Goal: Task Accomplishment & Management: Use online tool/utility

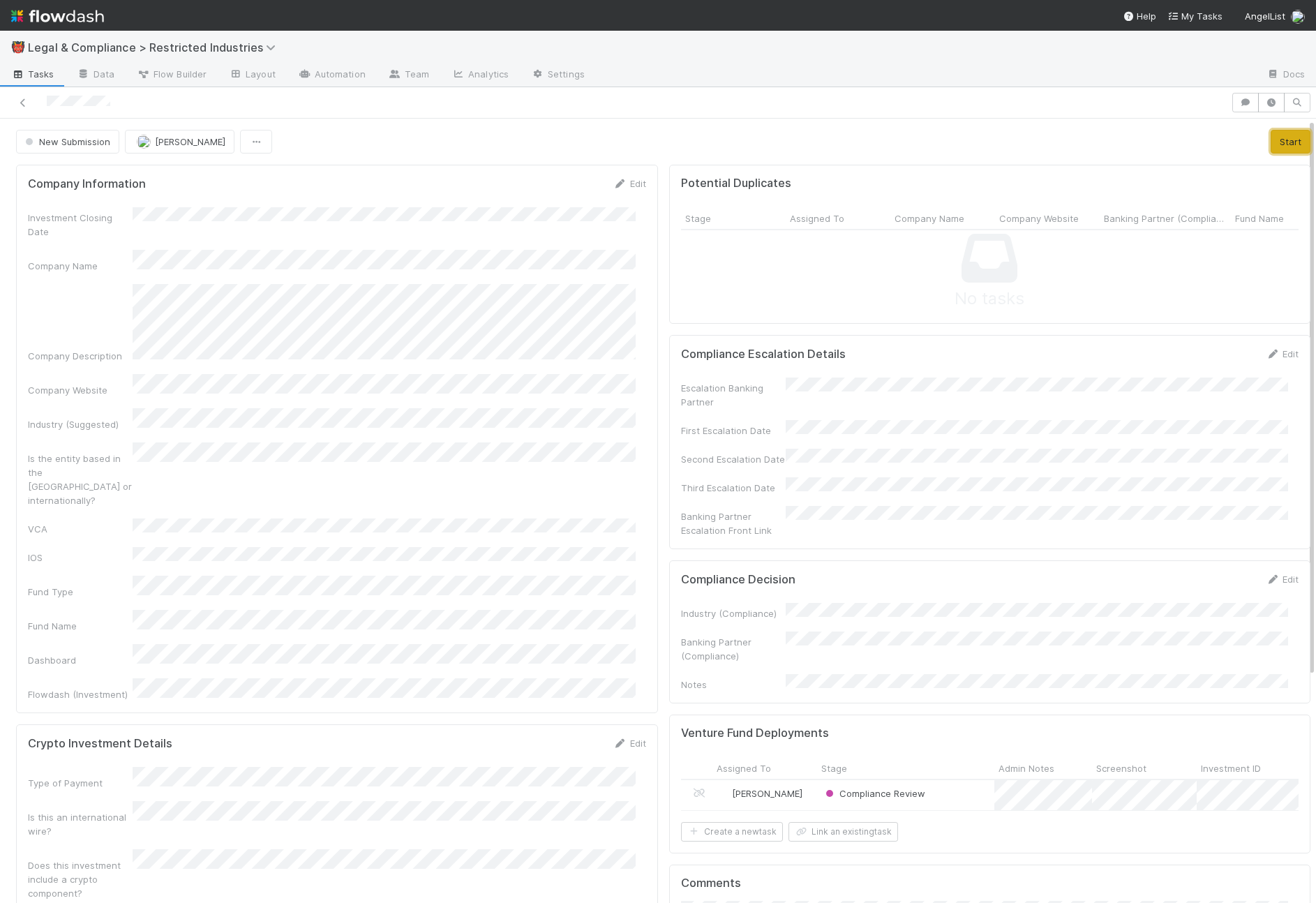
click at [1271, 138] on button "Start" at bounding box center [1290, 142] width 40 height 24
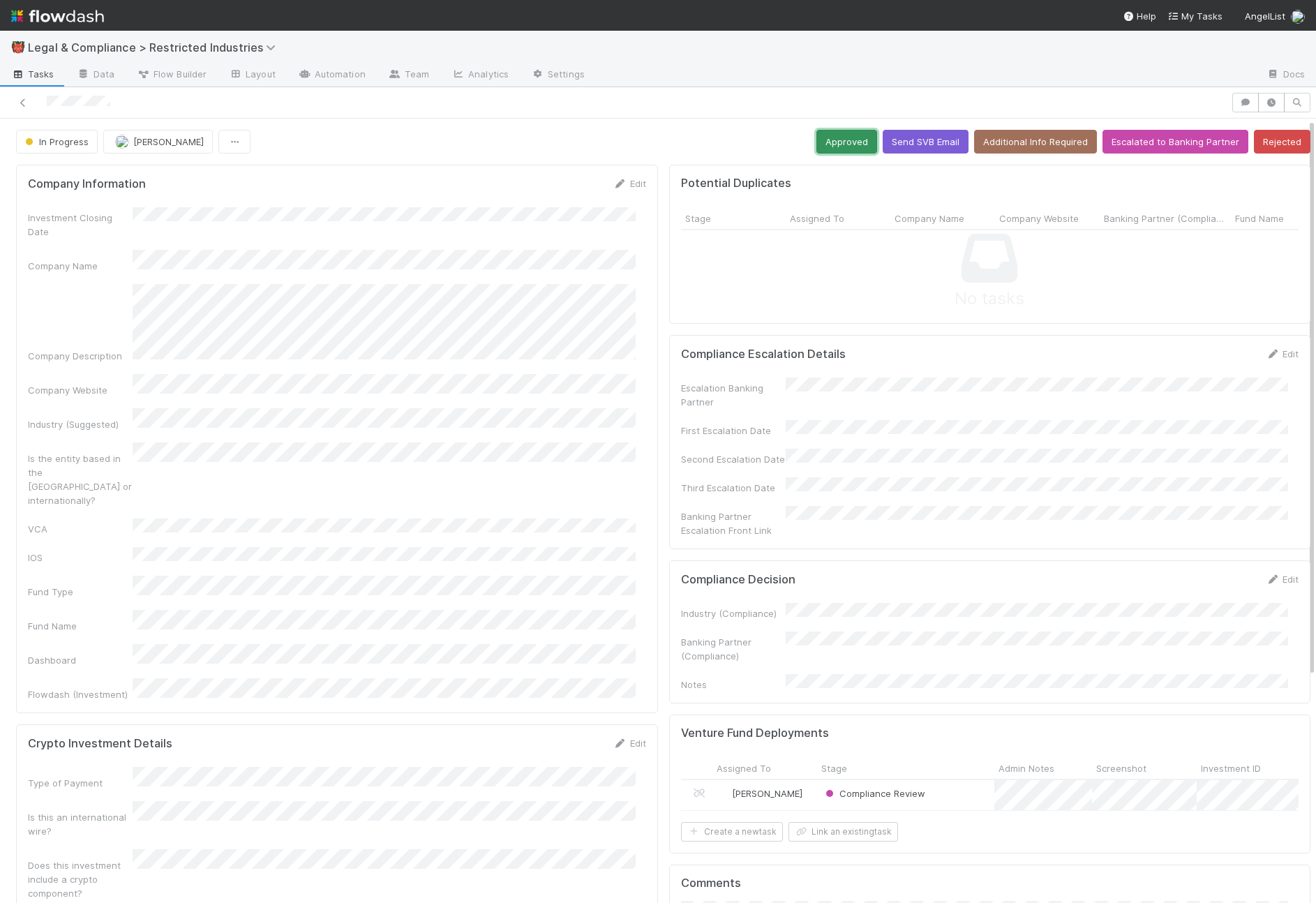
click at [816, 145] on button "Approved" at bounding box center [847, 142] width 61 height 24
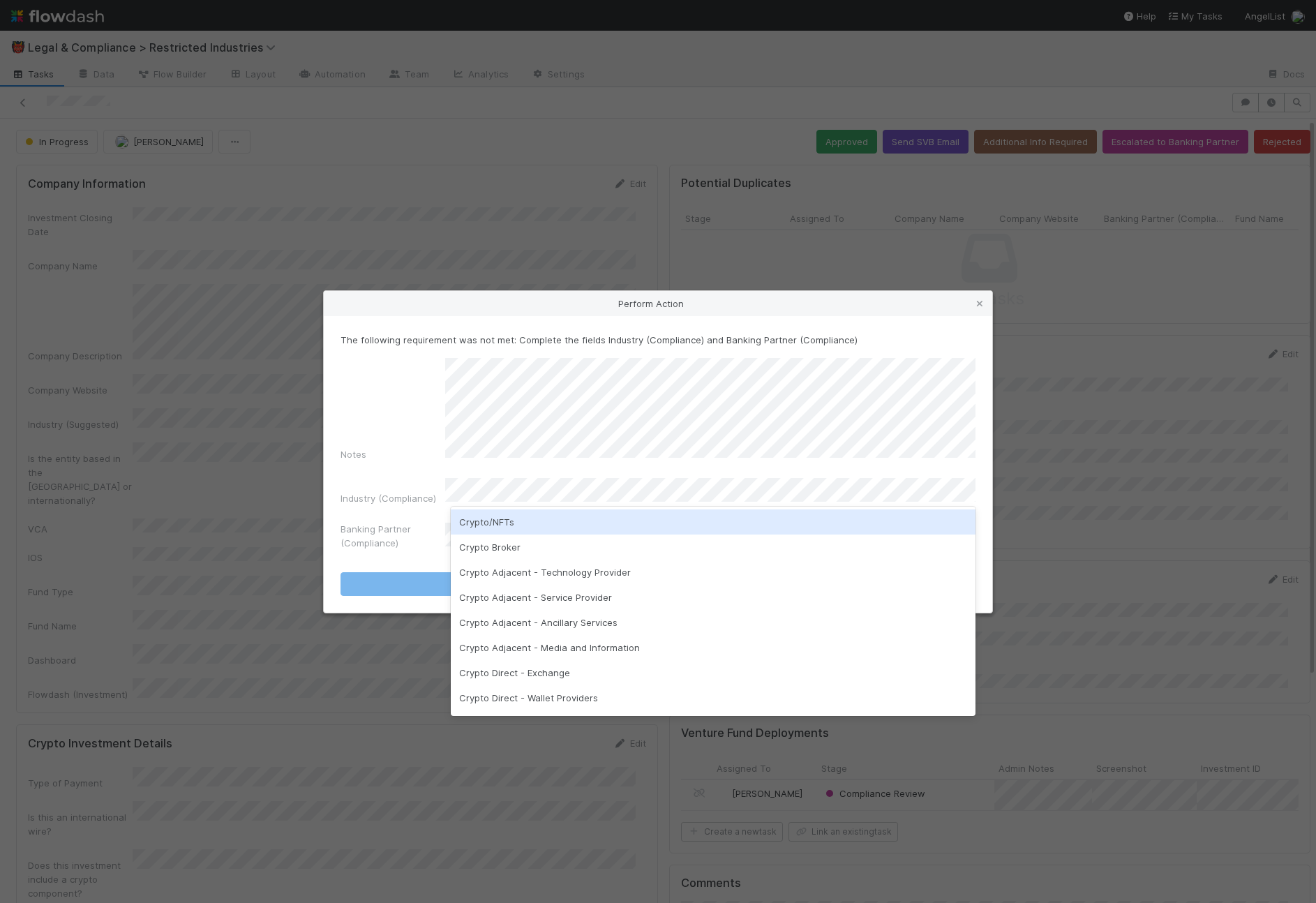
click at [553, 514] on div "Crypto/NFTs" at bounding box center [713, 521] width 525 height 25
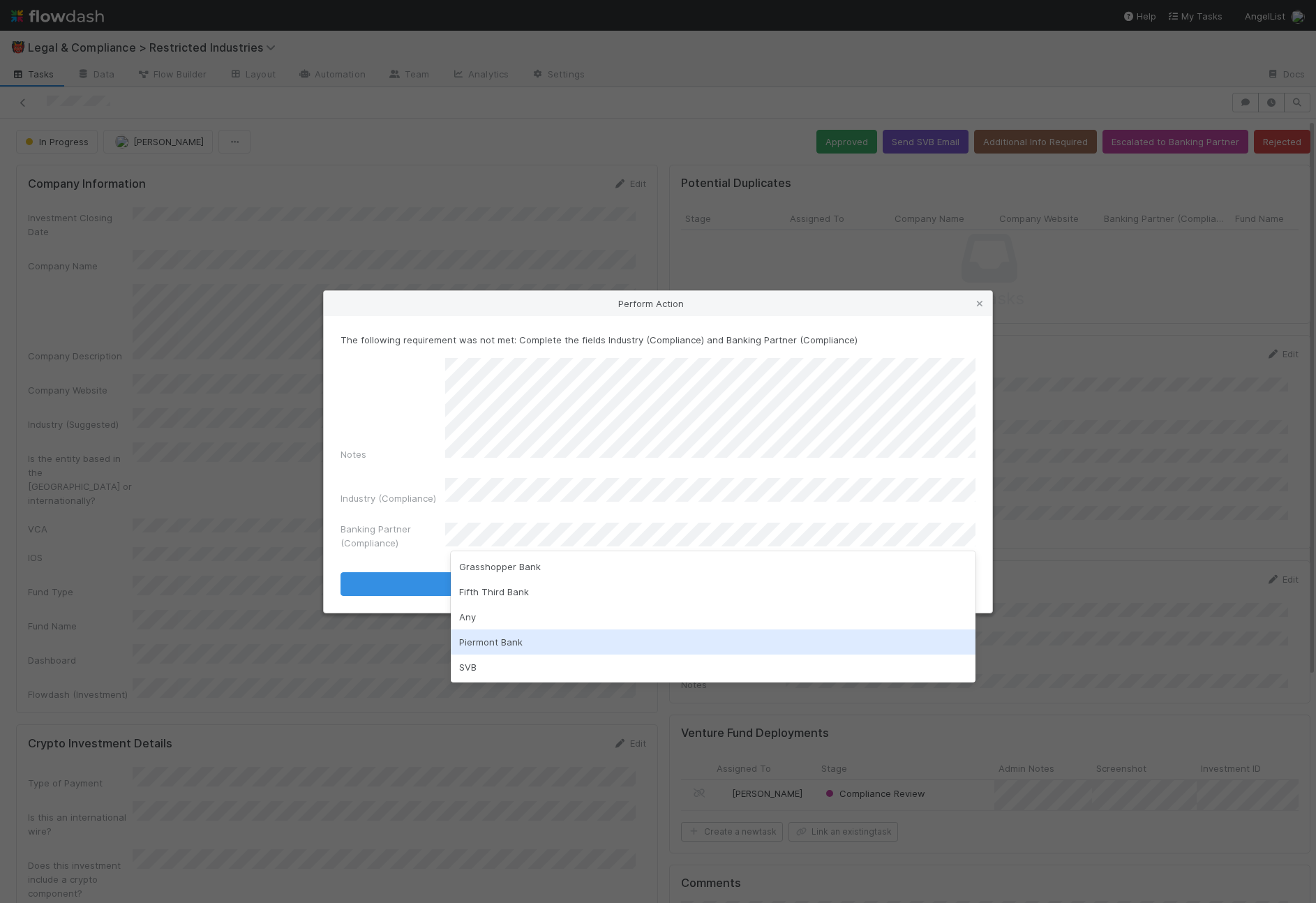
click at [539, 632] on div "Piermont Bank" at bounding box center [713, 641] width 525 height 25
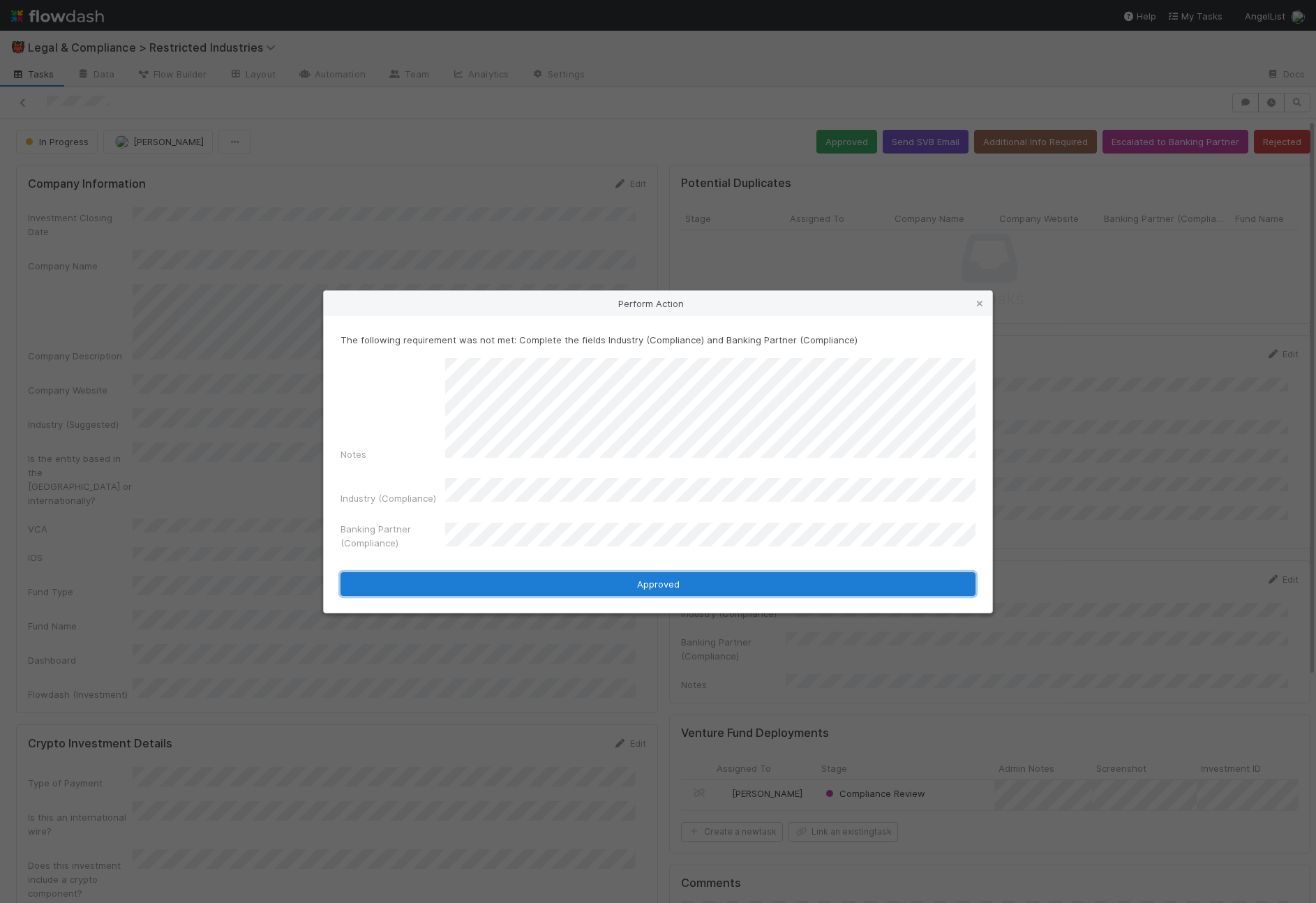
click at [597, 575] on button "Approved" at bounding box center [658, 584] width 635 height 24
